Goal: Find contact information: Find contact information

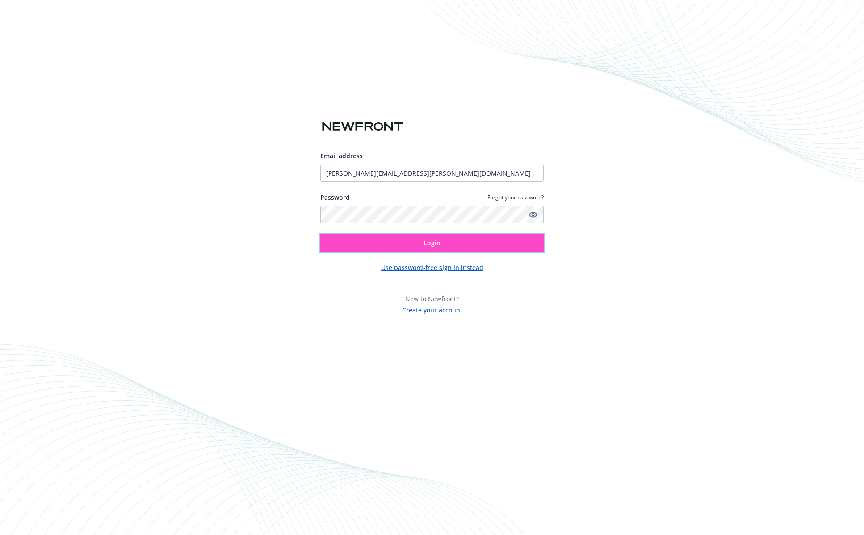
click at [354, 239] on button "Login" at bounding box center [431, 243] width 223 height 18
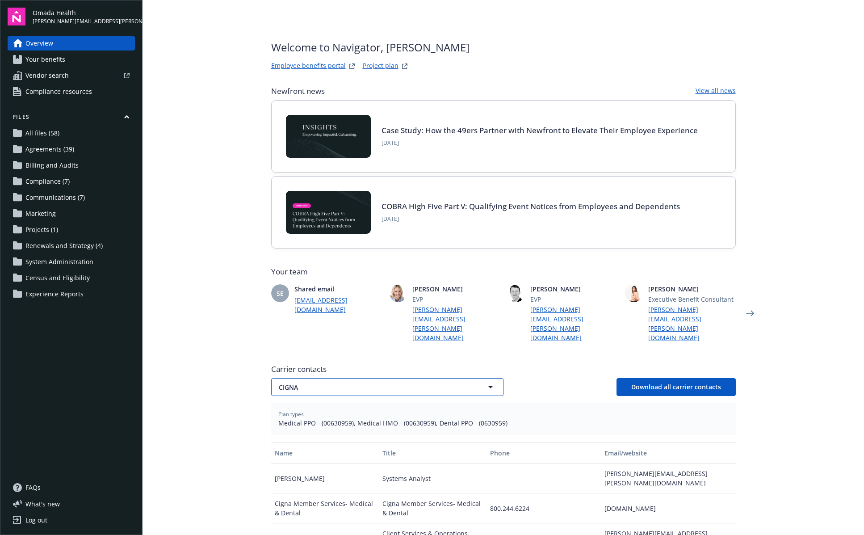
click at [364, 382] on span "CIGNA" at bounding box center [372, 386] width 186 height 9
click at [219, 332] on main "Welcome to Navigator , [PERSON_NAME] Employee benefits portal Project plan Newf…" at bounding box center [504, 267] width 722 height 535
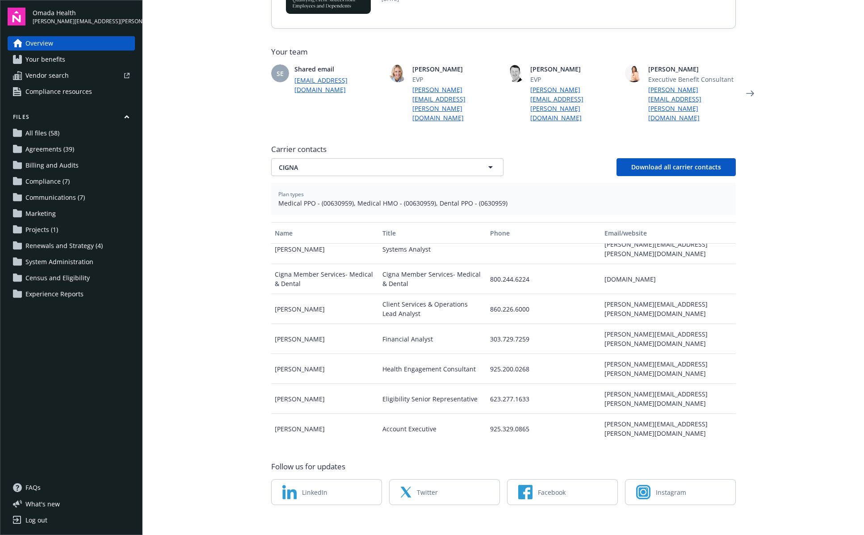
scroll to position [10, 0]
drag, startPoint x: 703, startPoint y: 382, endPoint x: 631, endPoint y: 382, distance: 71.5
click at [631, 413] on div "[PERSON_NAME][EMAIL_ADDRESS][PERSON_NAME][DOMAIN_NAME]" at bounding box center [668, 428] width 134 height 30
click at [665, 413] on div "[PERSON_NAME][EMAIL_ADDRESS][PERSON_NAME][DOMAIN_NAME]" at bounding box center [668, 428] width 134 height 30
drag, startPoint x: 709, startPoint y: 381, endPoint x: 272, endPoint y: 381, distance: 437.4
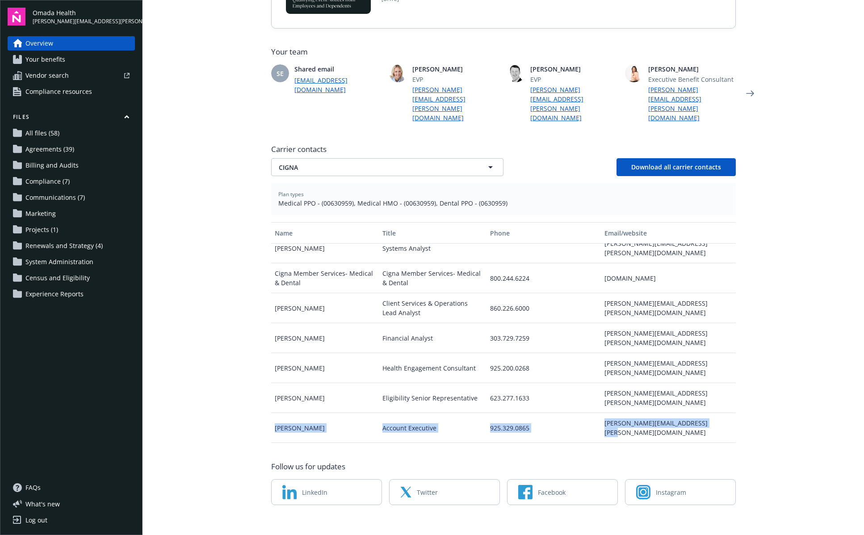
click at [272, 413] on div "[PERSON_NAME] Account Executive 925.329.0865 [PERSON_NAME][EMAIL_ADDRESS][PERSO…" at bounding box center [503, 428] width 465 height 30
copy div "[PERSON_NAME] Account Executive 925.329.0865 [PERSON_NAME][EMAIL_ADDRESS][PERSO…"
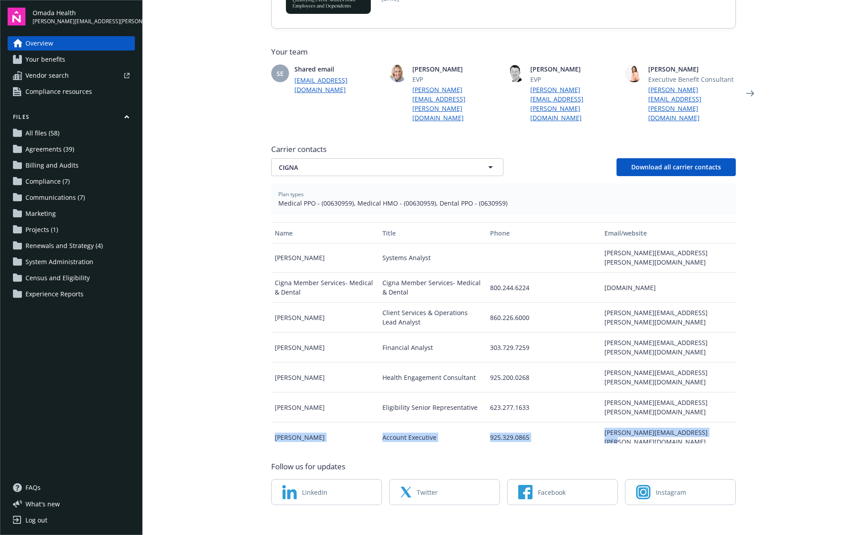
scroll to position [0, 0]
